Goal: Navigation & Orientation: Understand site structure

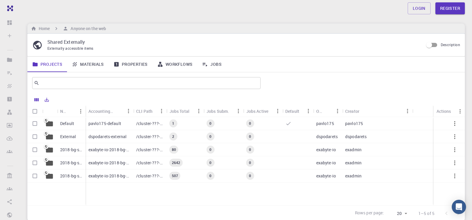
click at [84, 63] on link "Materials" at bounding box center [88, 64] width 42 height 15
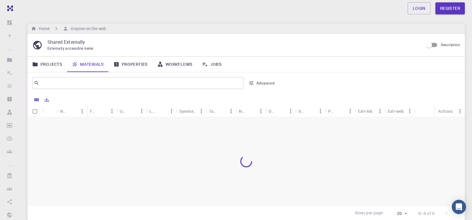
click at [129, 64] on link "Properties" at bounding box center [131, 64] width 44 height 15
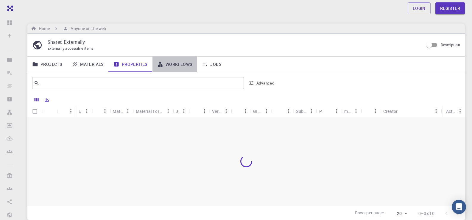
click at [192, 67] on link "Workflows" at bounding box center [175, 64] width 45 height 15
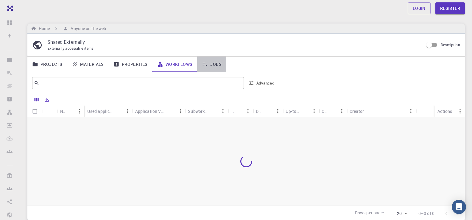
click at [213, 66] on link "Jobs" at bounding box center [211, 64] width 29 height 15
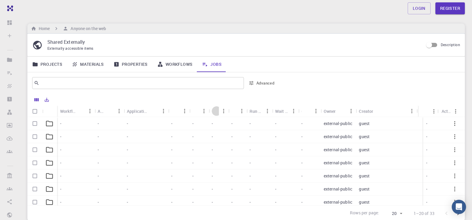
click at [216, 113] on icon "Sort" at bounding box center [216, 111] width 7 height 7
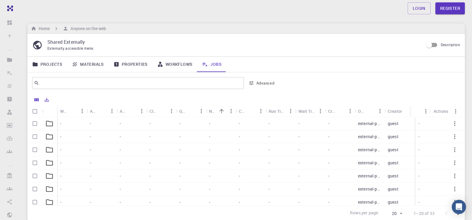
click at [50, 123] on icon at bounding box center [49, 123] width 8 height 8
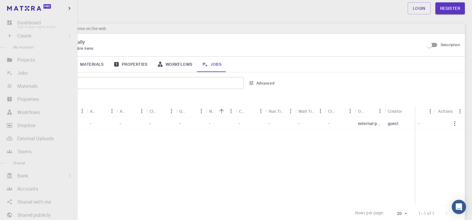
click at [11, 25] on li "Dashboard Sign In (Sign Up) to Access" at bounding box center [38, 23] width 77 height 12
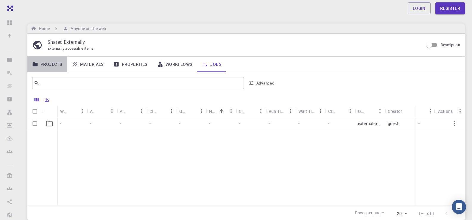
click at [49, 63] on link "Projects" at bounding box center [47, 64] width 40 height 15
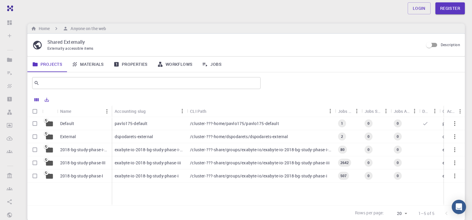
click at [62, 8] on div "Login Register" at bounding box center [246, 8] width 452 height 12
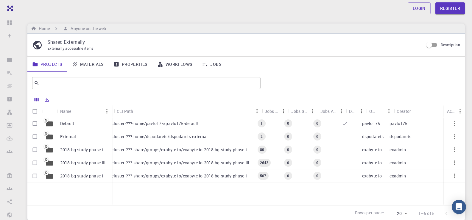
scroll to position [0, 83]
